Goal: Task Accomplishment & Management: Manage account settings

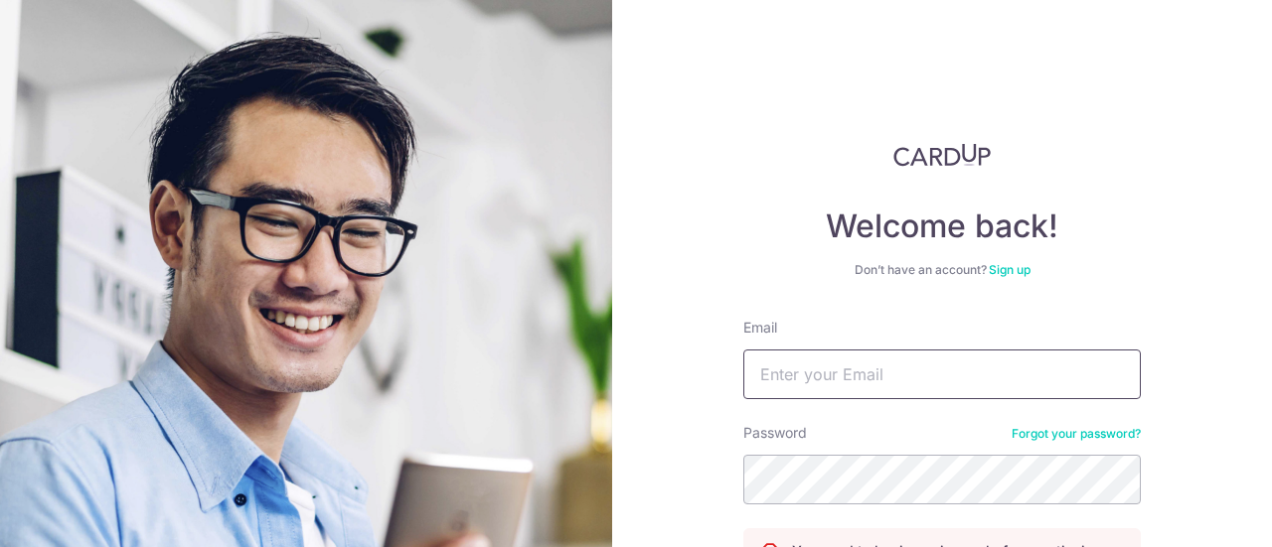
click at [831, 382] on input "Email" at bounding box center [941, 375] width 397 height 50
type input "adrian.tan.liang.huat@gmail.com"
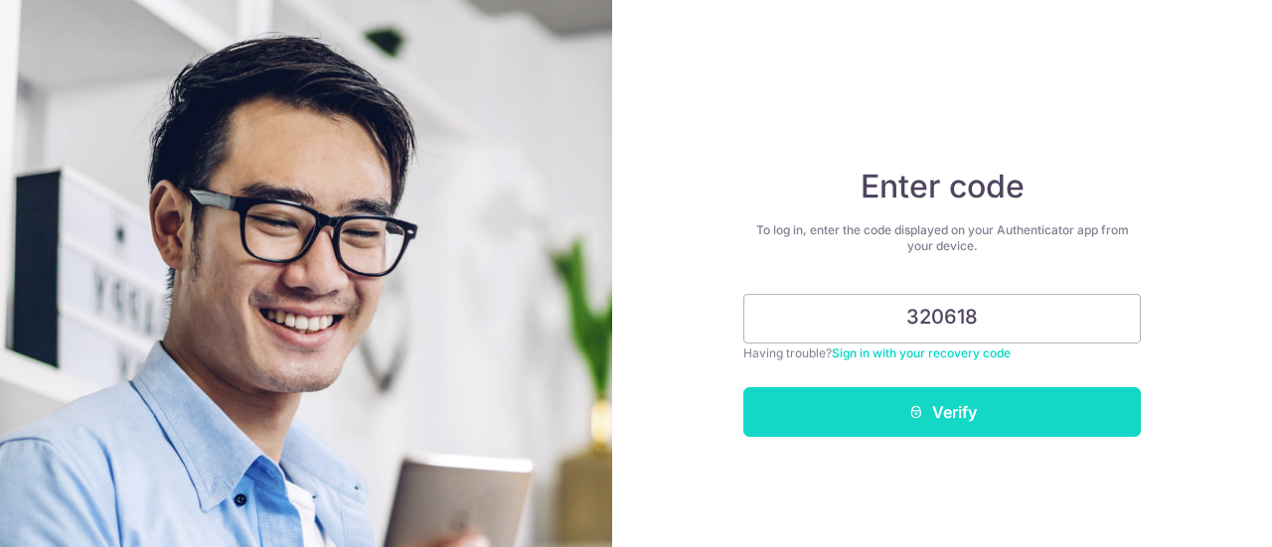
type input "320618"
click at [951, 428] on button "Verify" at bounding box center [941, 412] width 397 height 50
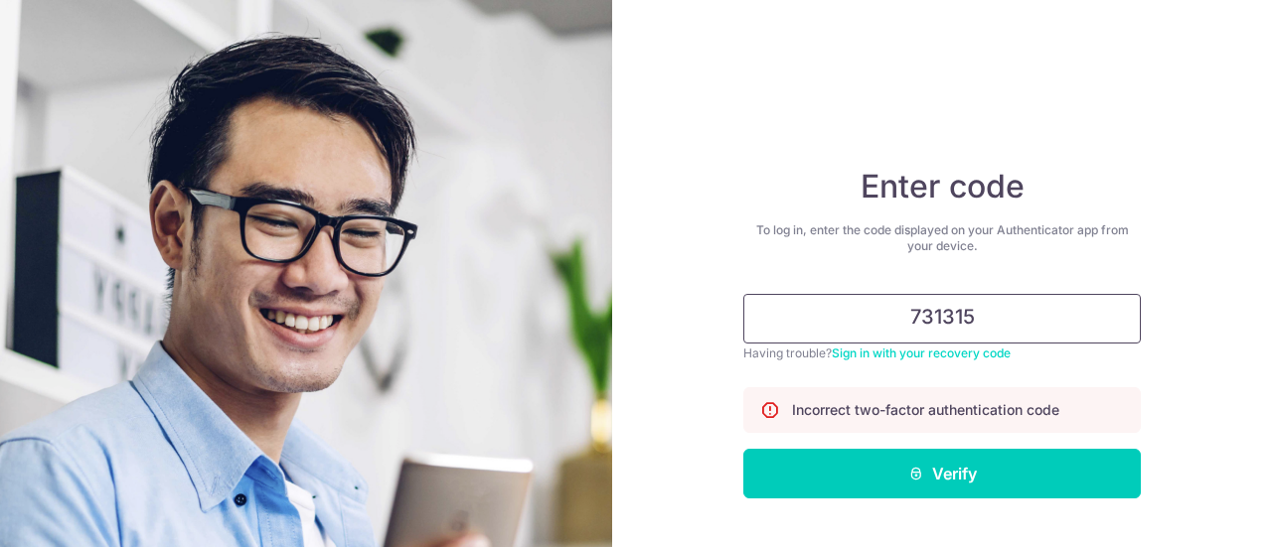
type input "731315"
click at [743, 449] on button "Verify" at bounding box center [941, 474] width 397 height 50
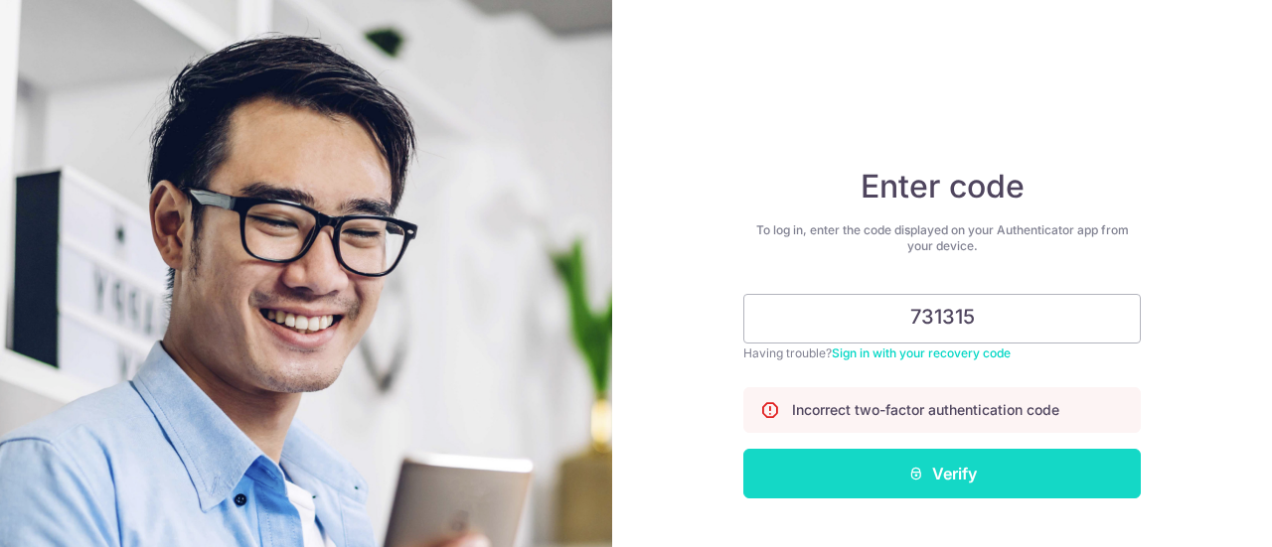
click at [947, 471] on button "Verify" at bounding box center [941, 474] width 397 height 50
